Goal: Task Accomplishment & Management: Manage account settings

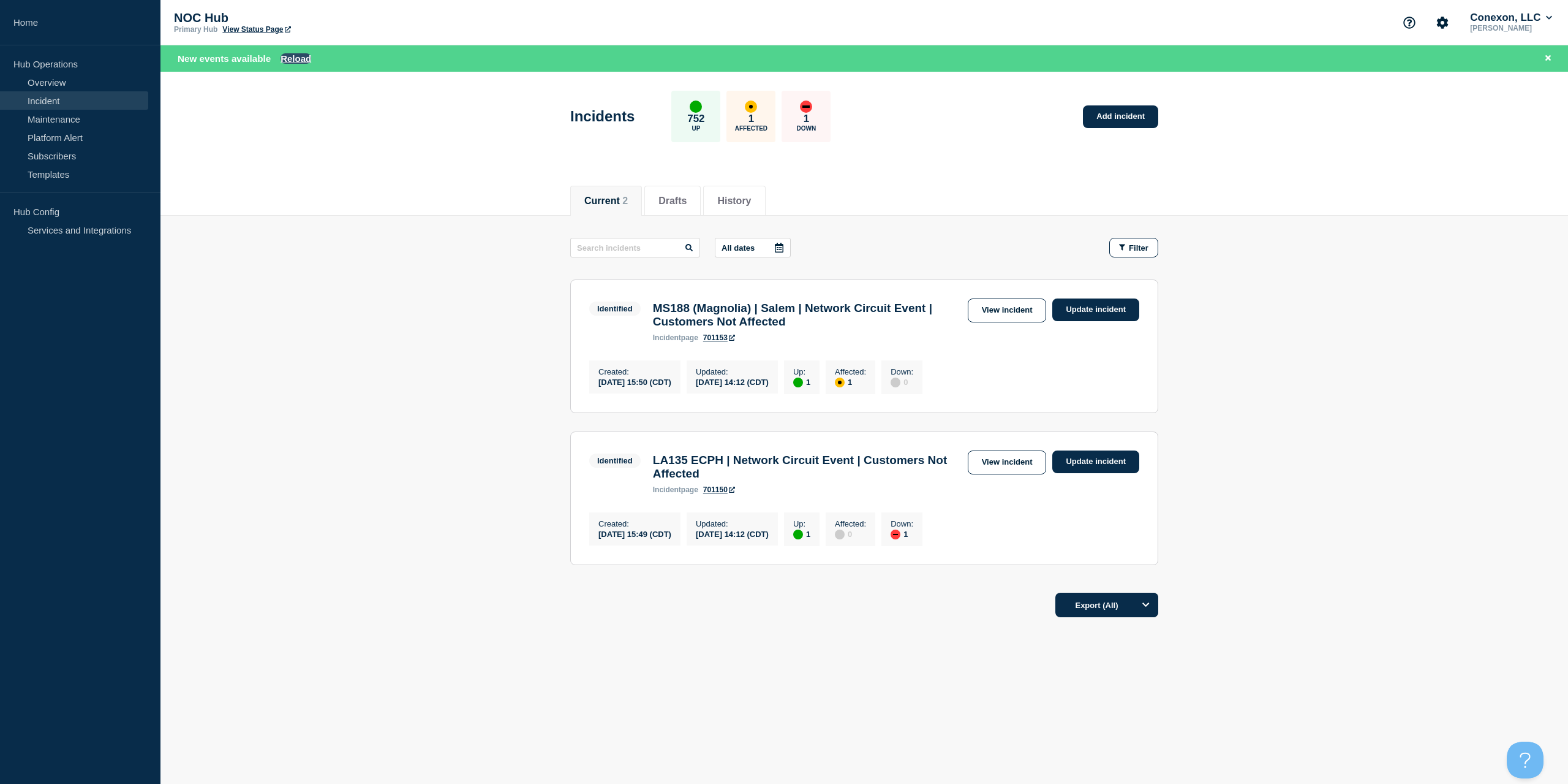
click at [288, 56] on button "Reload" at bounding box center [295, 59] width 30 height 10
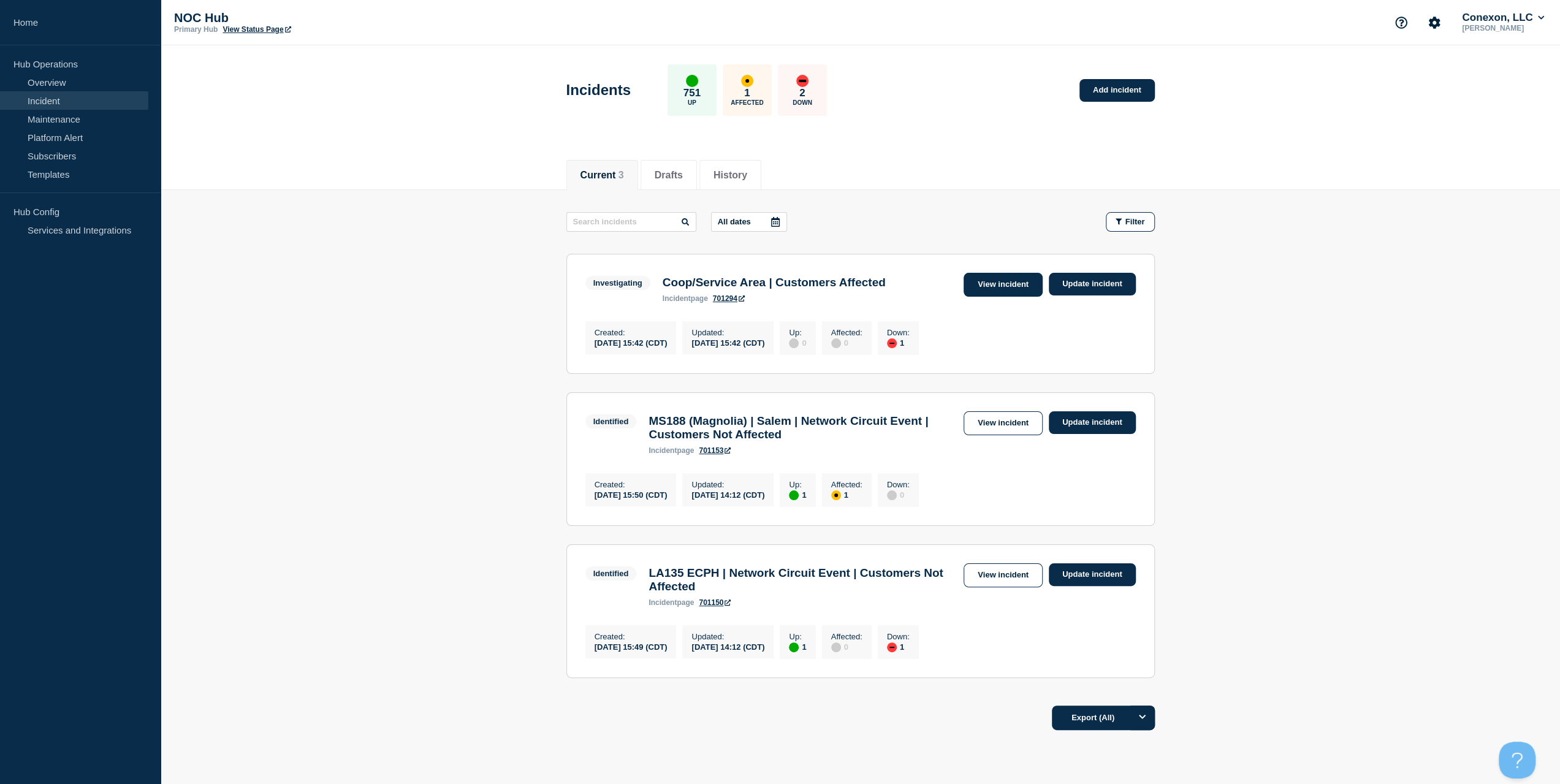
click at [1000, 287] on link "View incident" at bounding box center [1003, 285] width 79 height 24
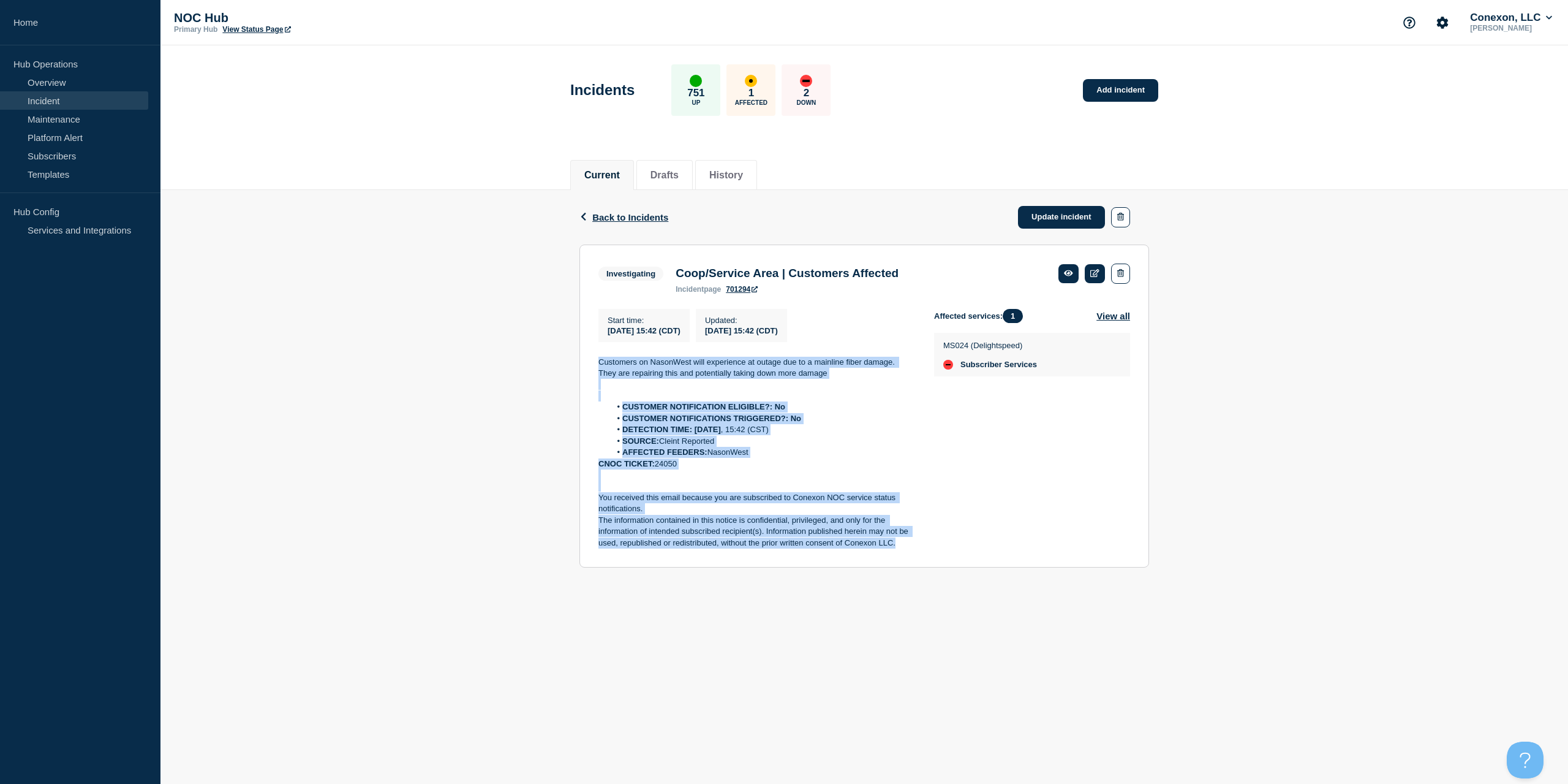
drag, startPoint x: 900, startPoint y: 550, endPoint x: 573, endPoint y: 364, distance: 376.2
click at [573, 364] on div "Back Back to Incidents Update incident Investigating Coop/Service Area | Custom…" at bounding box center [864, 388] width 588 height 396
copy div "Customers on NasonWest will experience at outage due to a mainline fiber damage…"
click at [1048, 219] on link "Update incident" at bounding box center [1061, 217] width 87 height 22
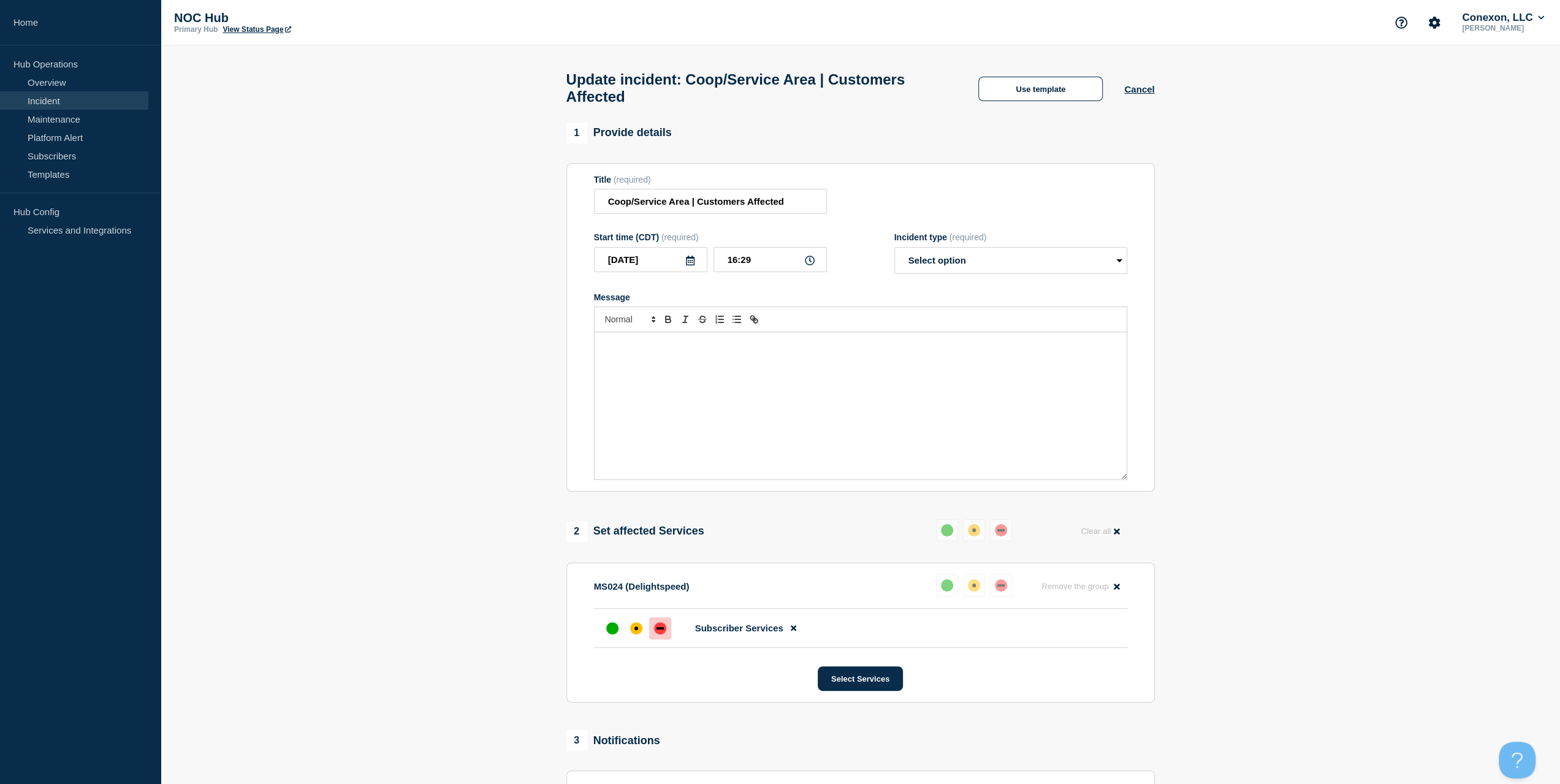
click at [752, 389] on div "Message" at bounding box center [860, 405] width 532 height 147
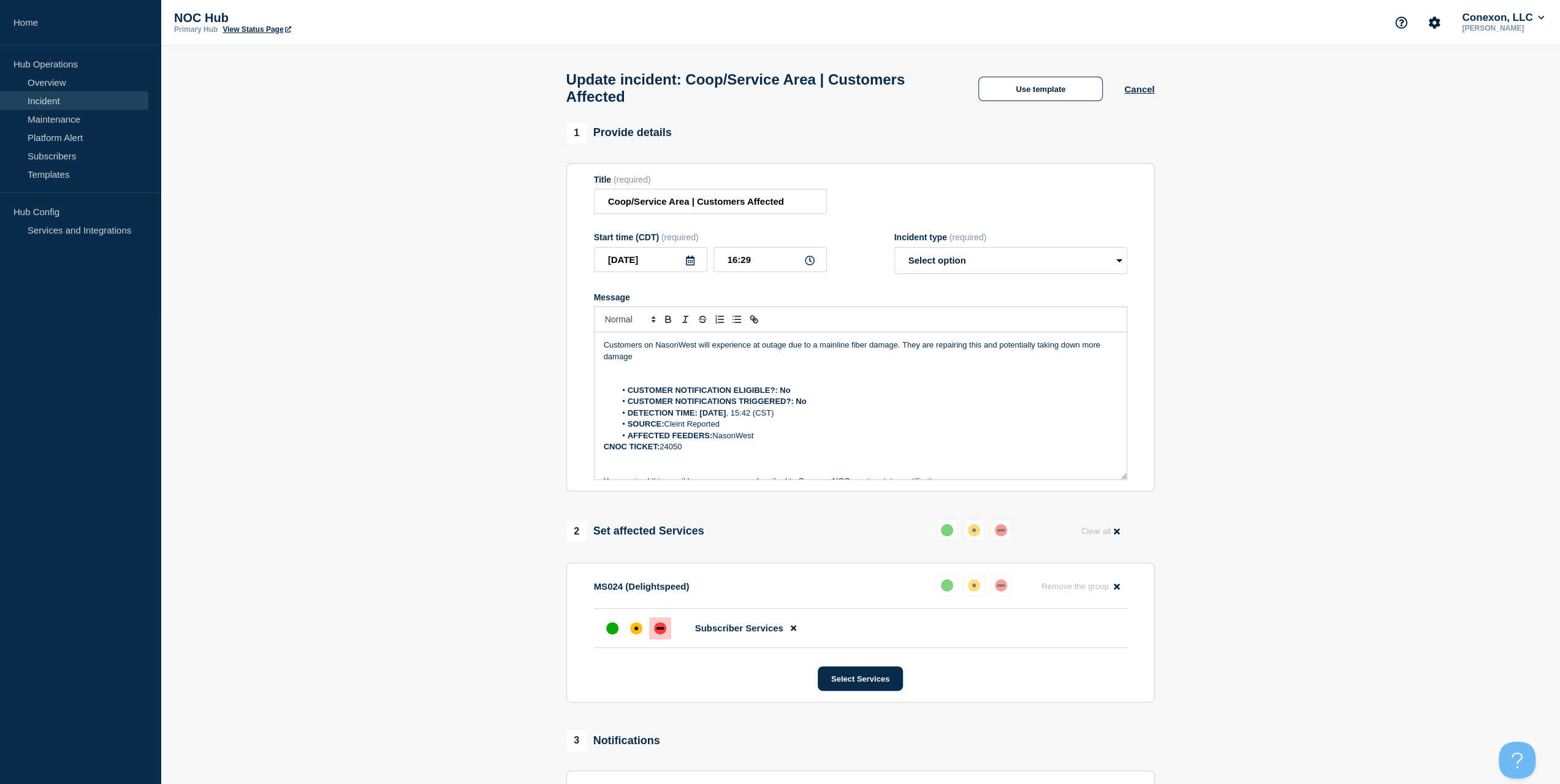
scroll to position [28, 0]
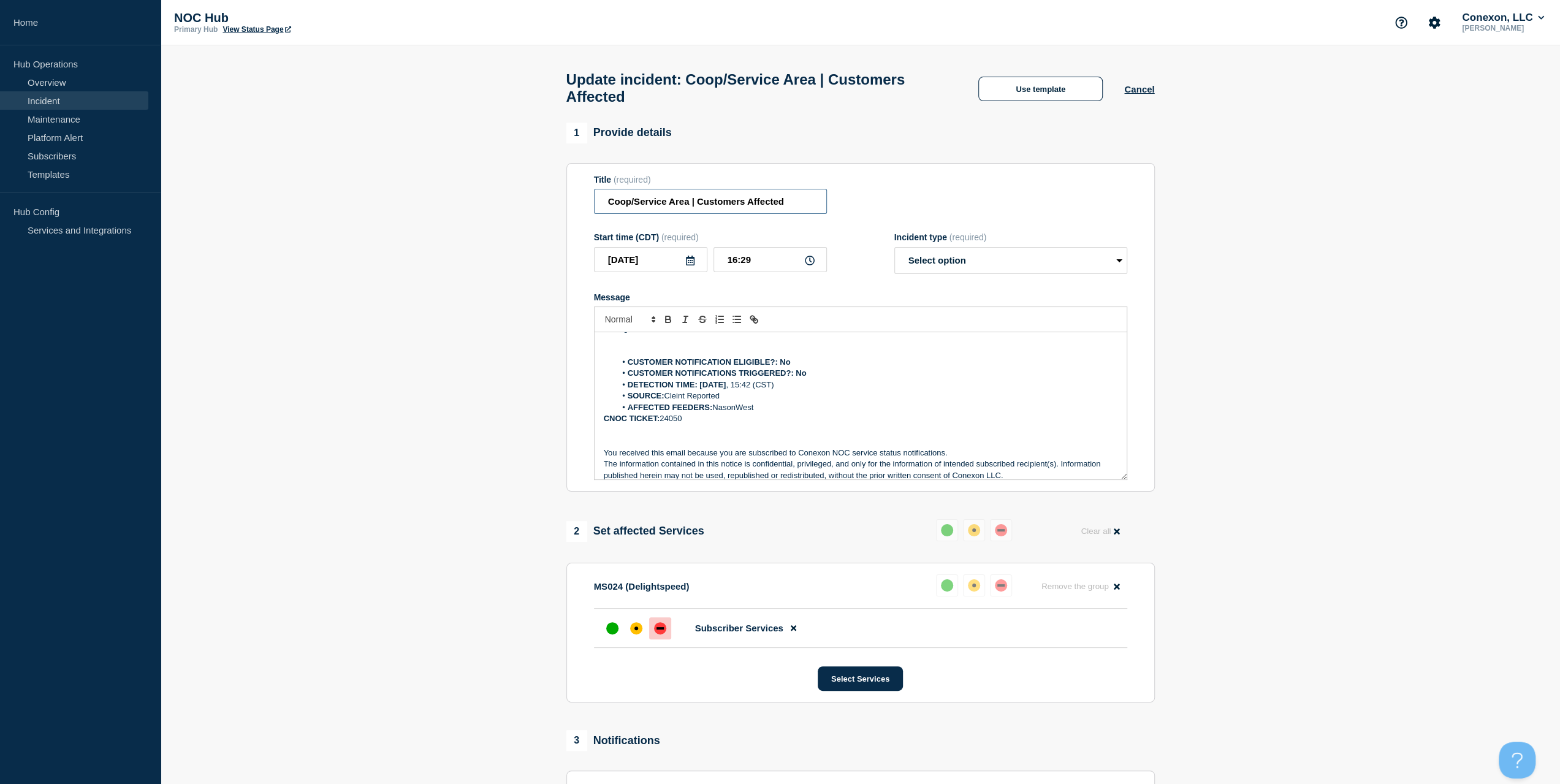
drag, startPoint x: 687, startPoint y: 211, endPoint x: 536, endPoint y: 210, distance: 151.0
click at [536, 210] on section "1 Provide details Title (required) Coop/Service Area | Customers Affected Start…" at bounding box center [860, 555] width 1400 height 865
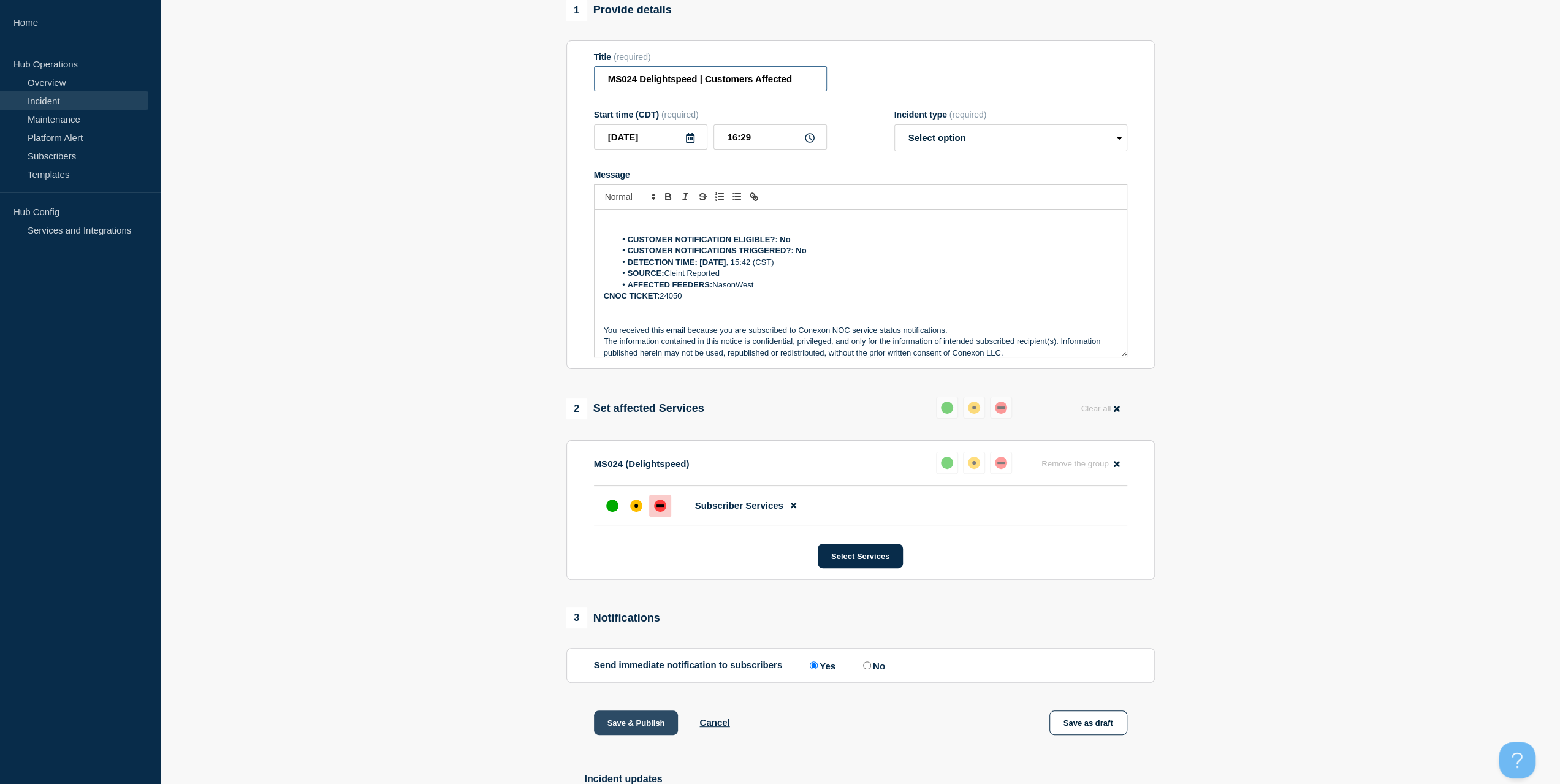
type input "MS024 Delightspeed | Customers Affected"
click at [638, 722] on button "Save & Publish" at bounding box center [636, 722] width 85 height 25
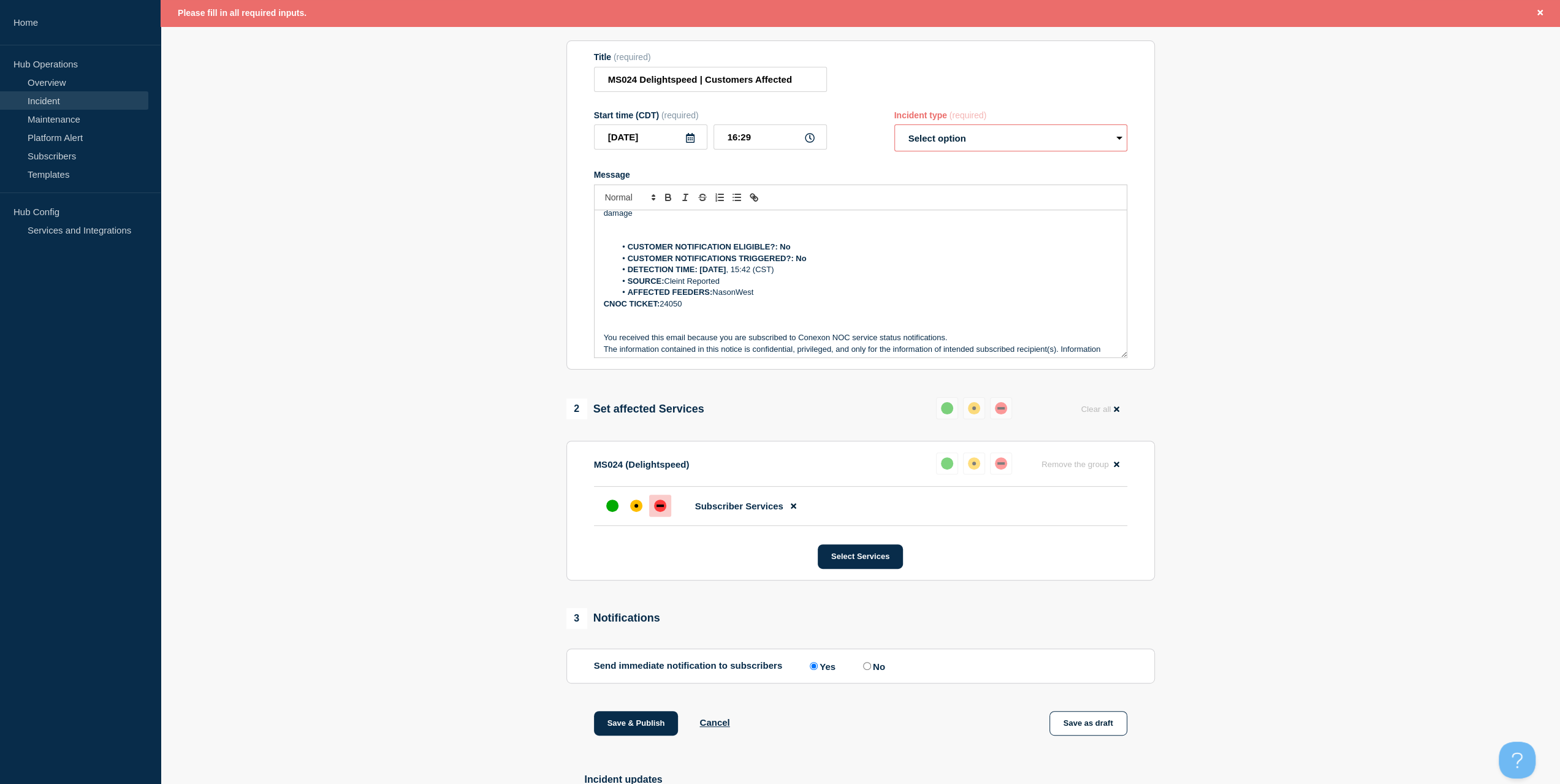
scroll to position [0, 0]
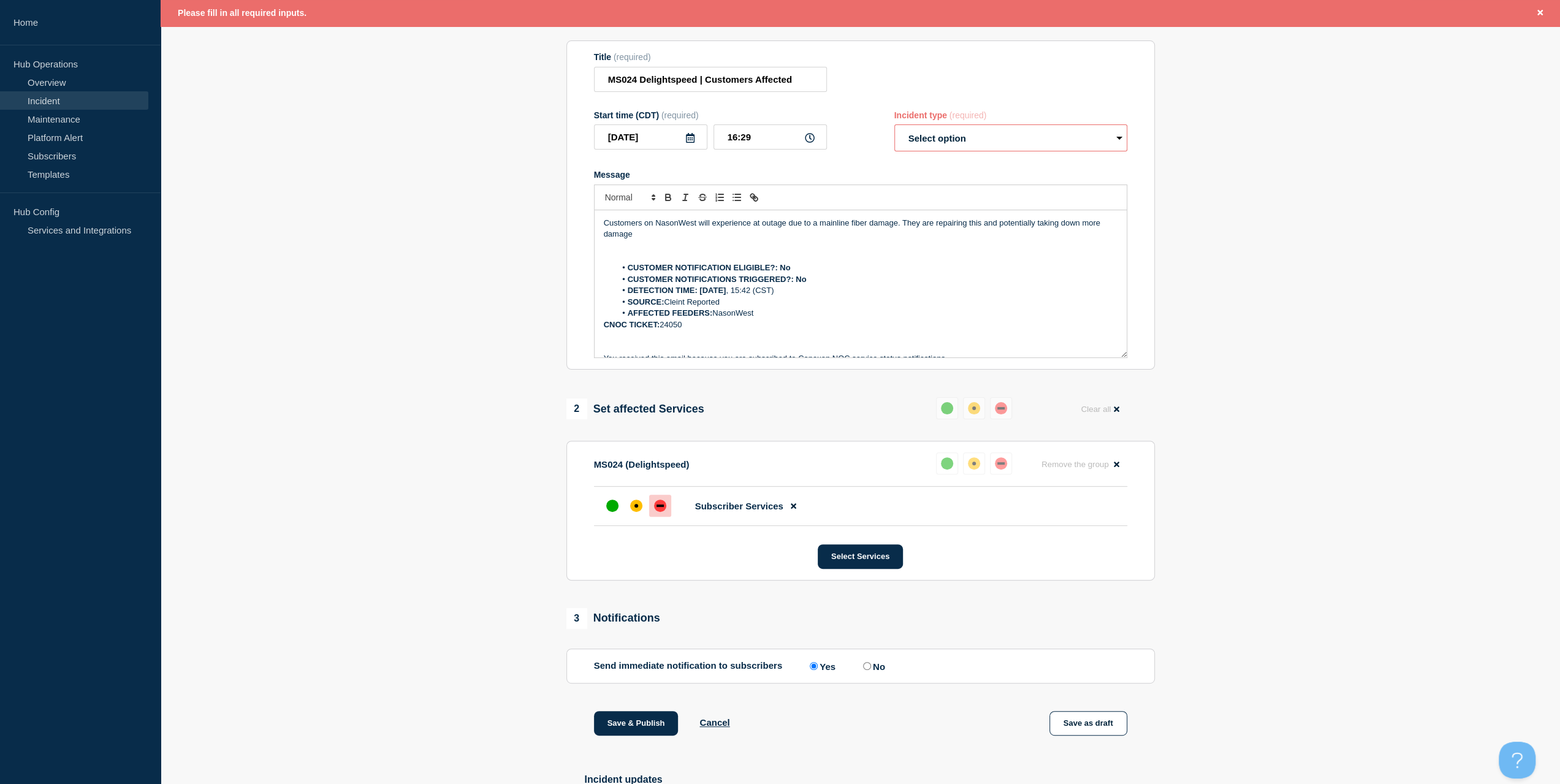
drag, startPoint x: 962, startPoint y: 158, endPoint x: 968, endPoint y: 150, distance: 10.0
click at [962, 151] on select "Select option Investigating Identified Monitoring Resolved" at bounding box center [1011, 138] width 233 height 27
click at [968, 150] on select "Select option Investigating Identified Monitoring Resolved" at bounding box center [1011, 138] width 233 height 27
select select "investigating"
click at [895, 131] on select "Select option Investigating Identified Monitoring Resolved" at bounding box center [1011, 138] width 233 height 27
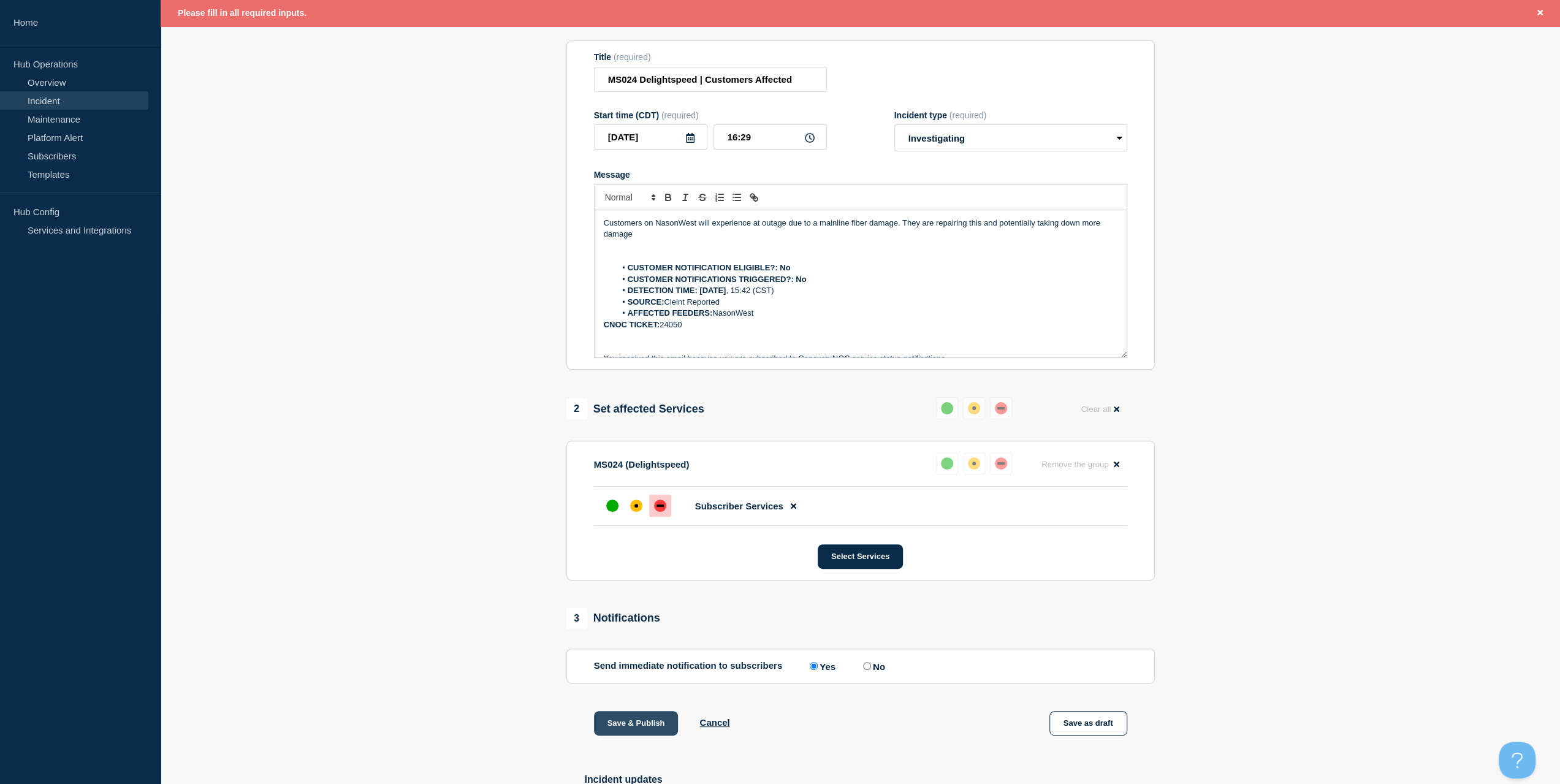
click at [630, 732] on button "Save & Publish" at bounding box center [636, 723] width 85 height 25
